Goal: Task Accomplishment & Management: Use online tool/utility

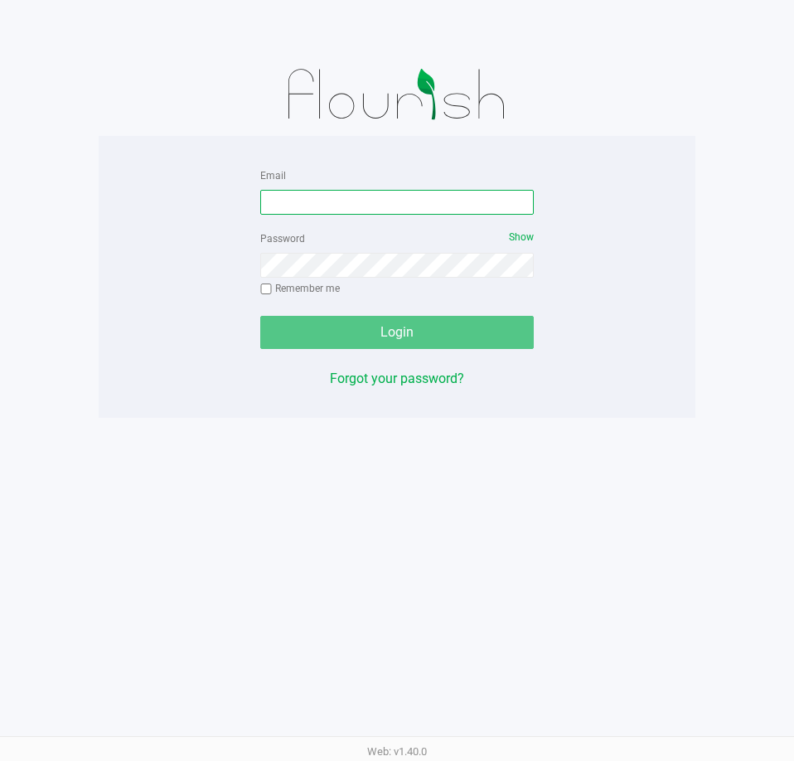
click at [389, 203] on input "Email" at bounding box center [396, 202] width 273 height 25
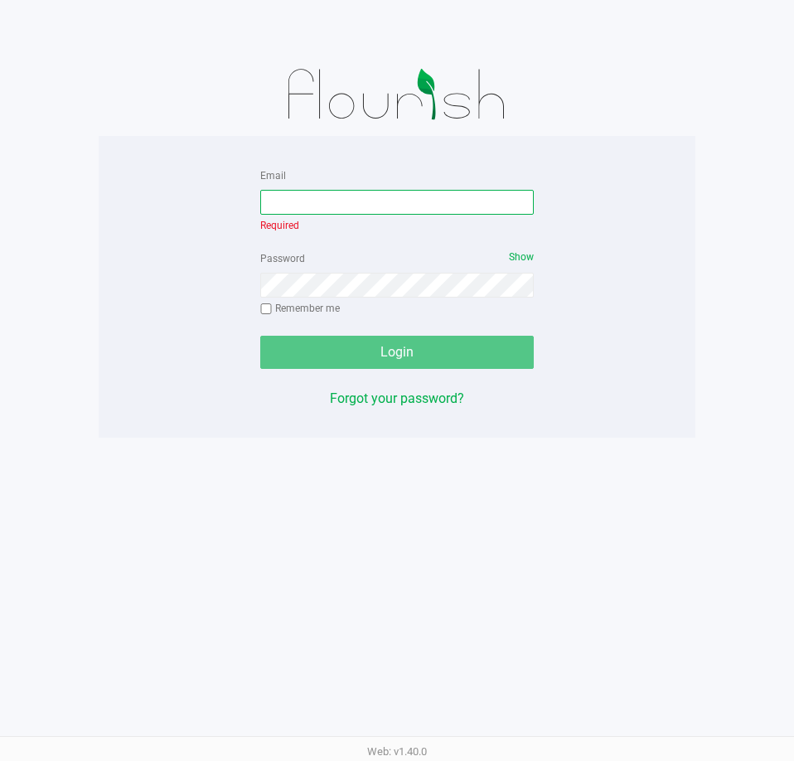
click at [328, 201] on input "Email" at bounding box center [396, 202] width 273 height 25
type input "[EMAIL_ADDRESS][DOMAIN_NAME]"
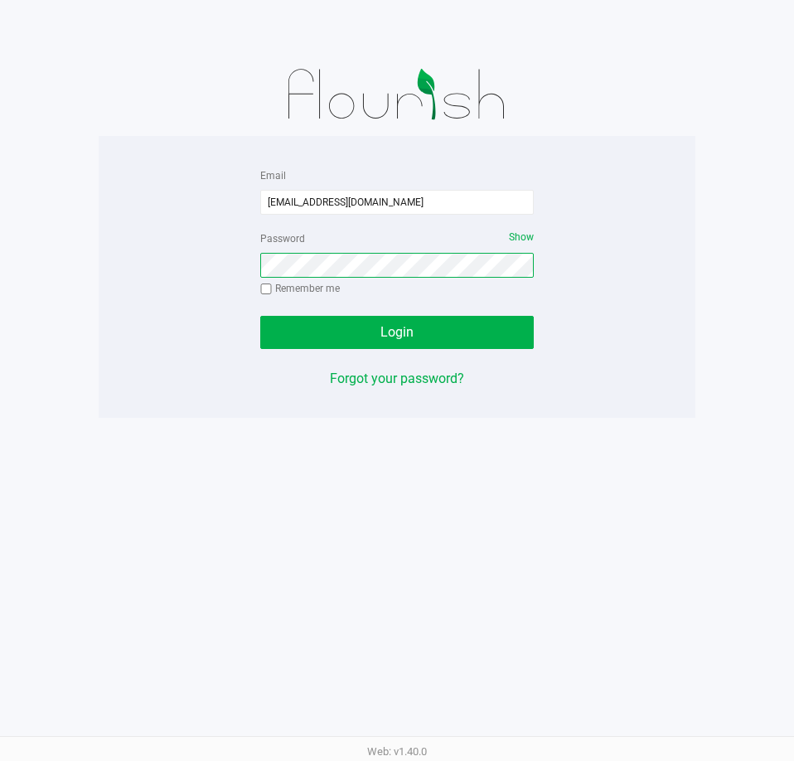
click at [260, 316] on button "Login" at bounding box center [396, 332] width 273 height 33
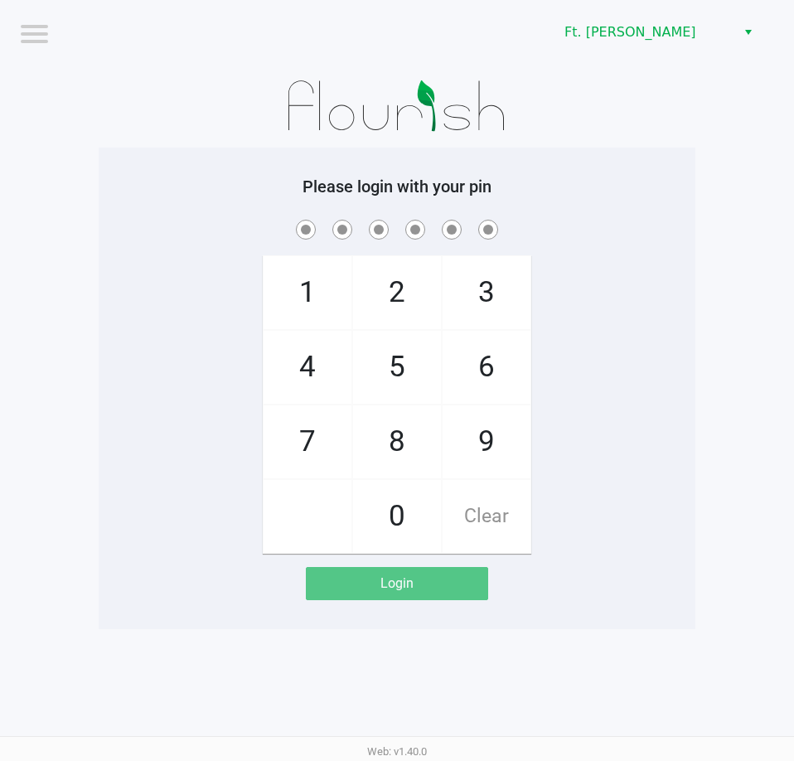
click at [722, 259] on app-pos-login-wrapper "Logout Ft. [PERSON_NAME] Please login with your pin 1 4 7 2 5 8 0 3 6 9 Clear L…" at bounding box center [397, 314] width 794 height 629
checkbox input "true"
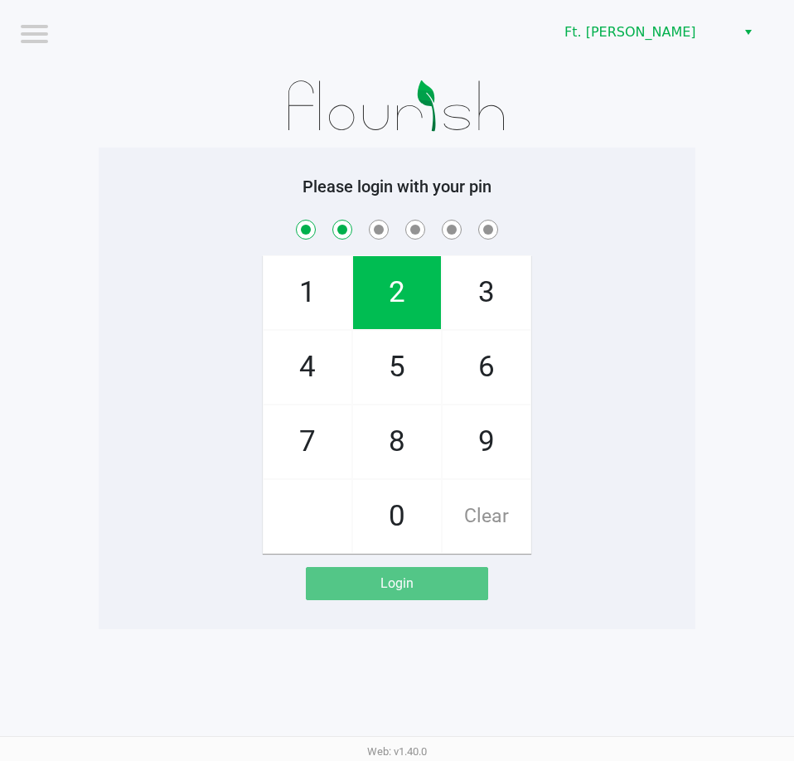
checkbox input "true"
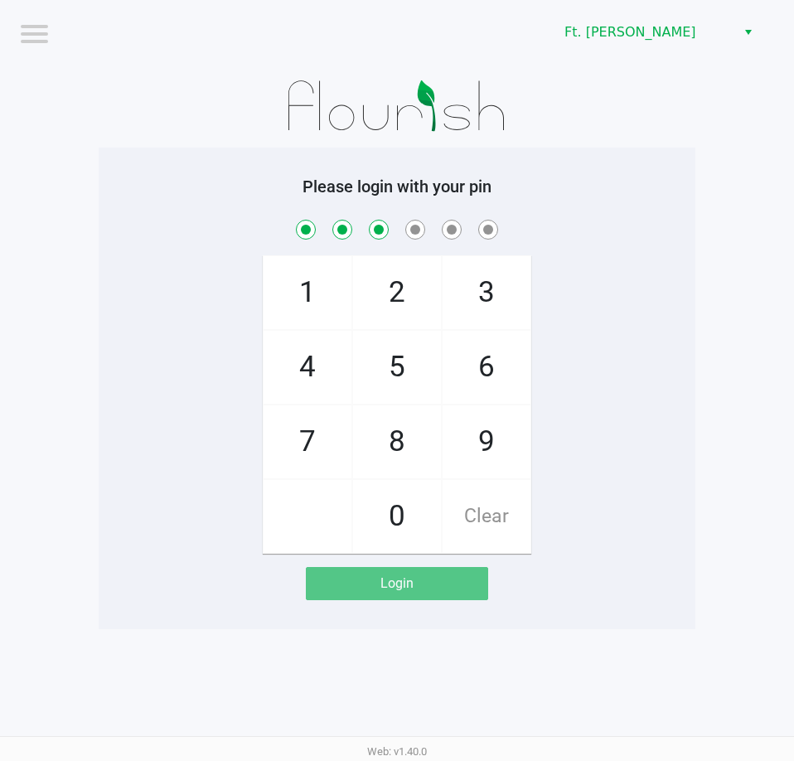
checkbox input "true"
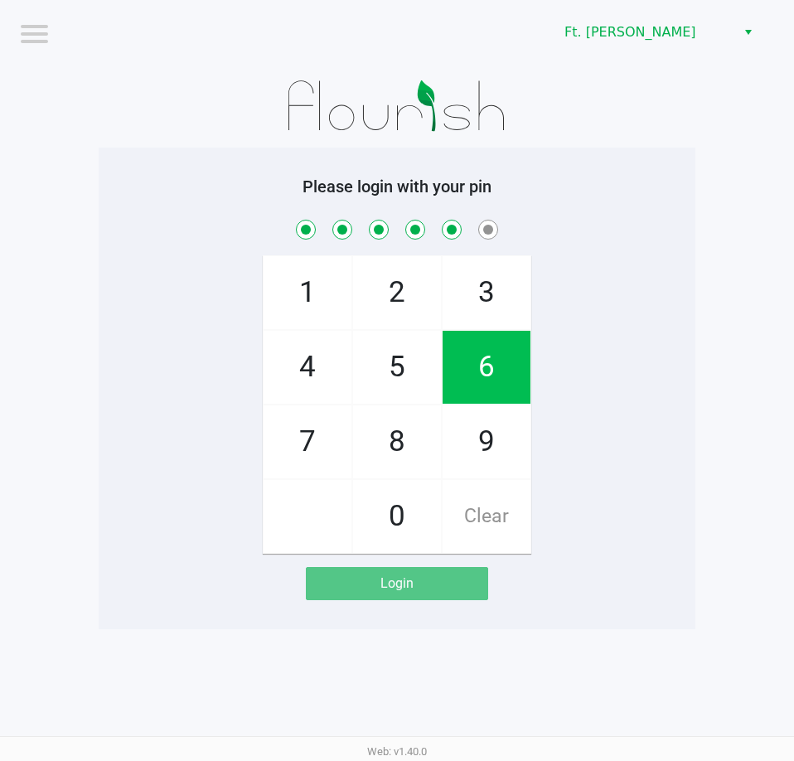
checkbox input "true"
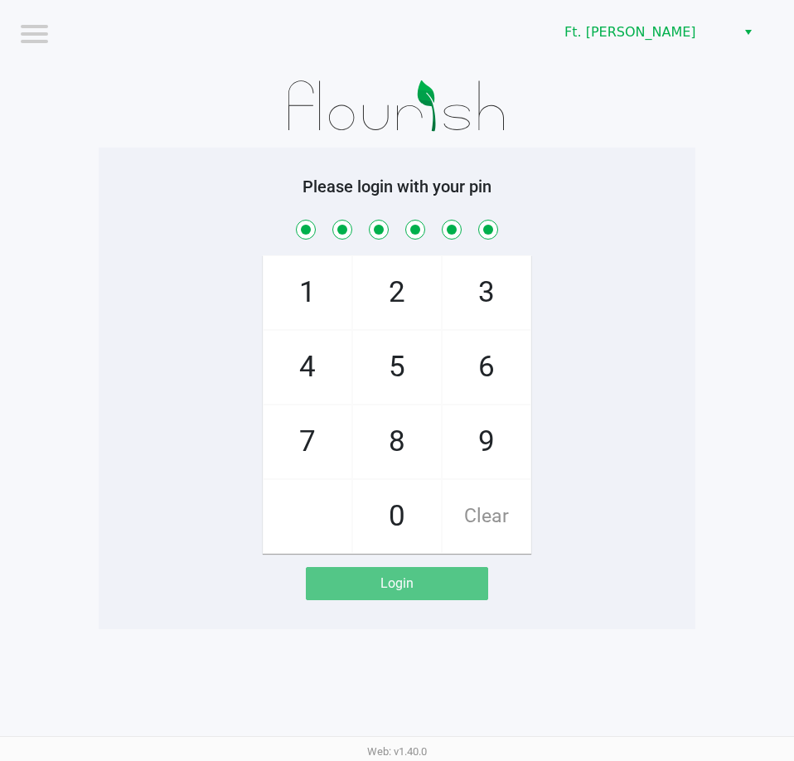
checkbox input "true"
